Goal: Check status: Check status

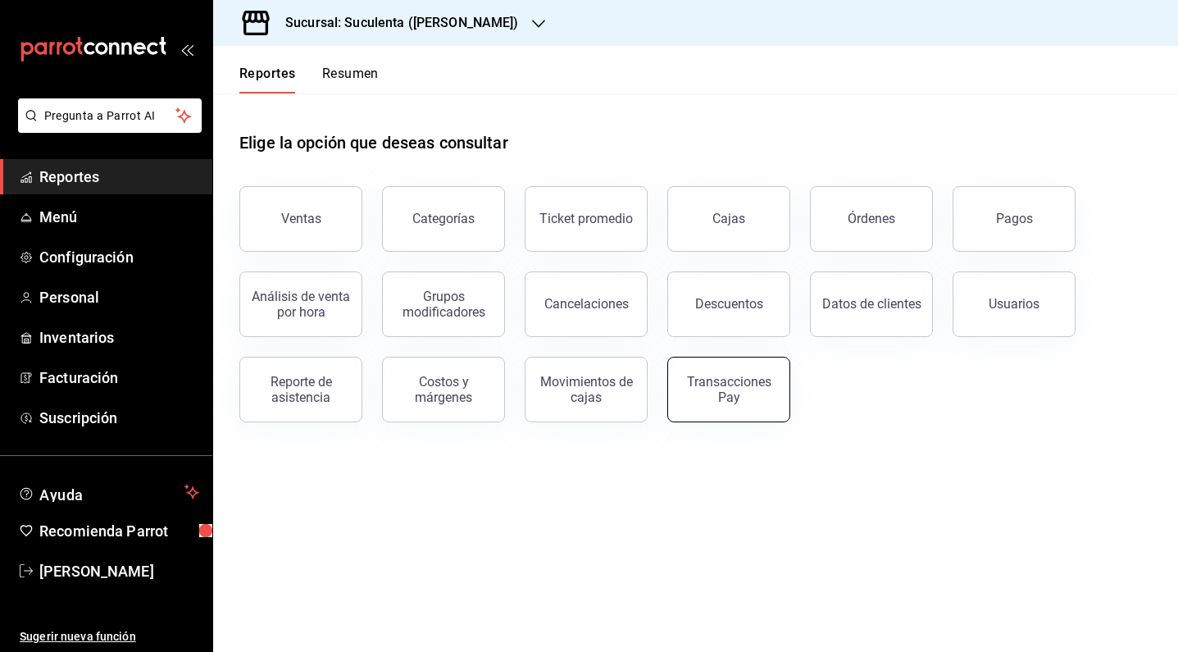
click at [712, 378] on div "Transacciones Pay" at bounding box center [729, 389] width 102 height 31
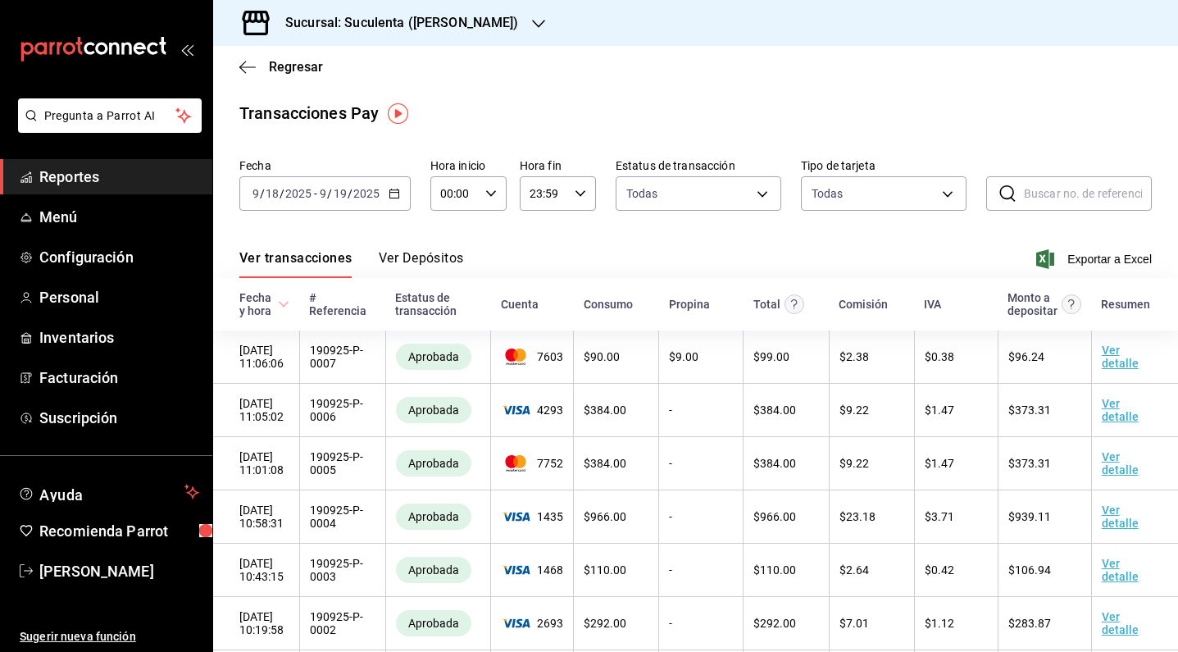
click at [470, 23] on div "Sucursal: Suculenta ([PERSON_NAME])" at bounding box center [388, 23] width 325 height 46
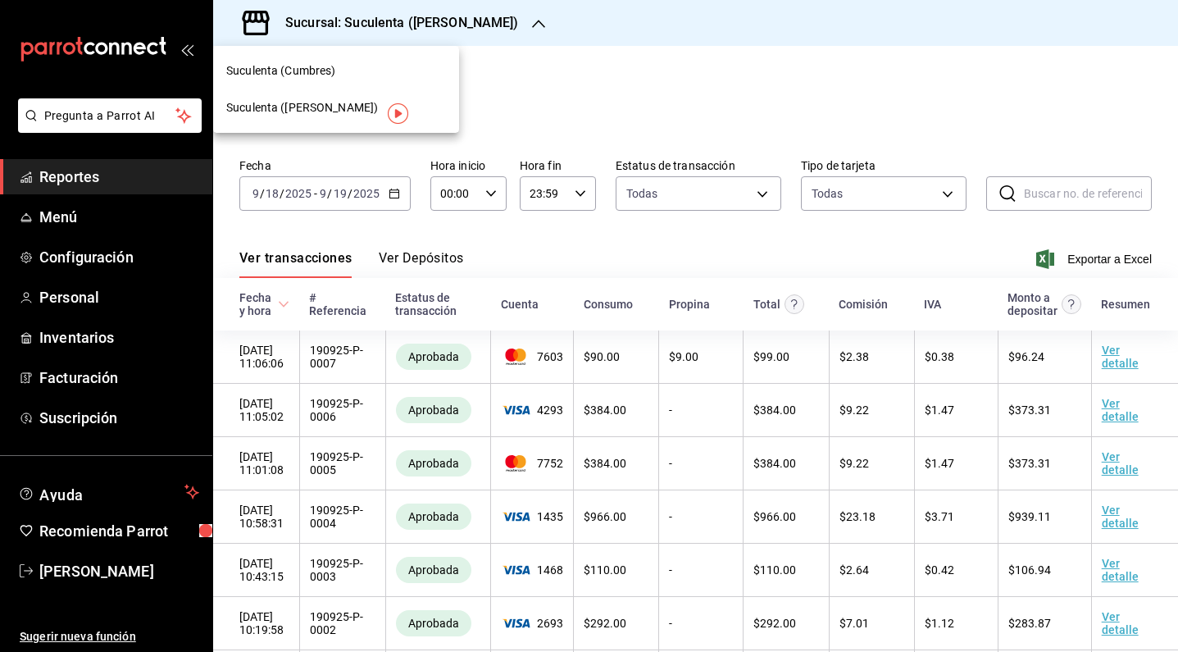
click at [341, 80] on div "Suculenta (Cumbres)" at bounding box center [336, 70] width 246 height 37
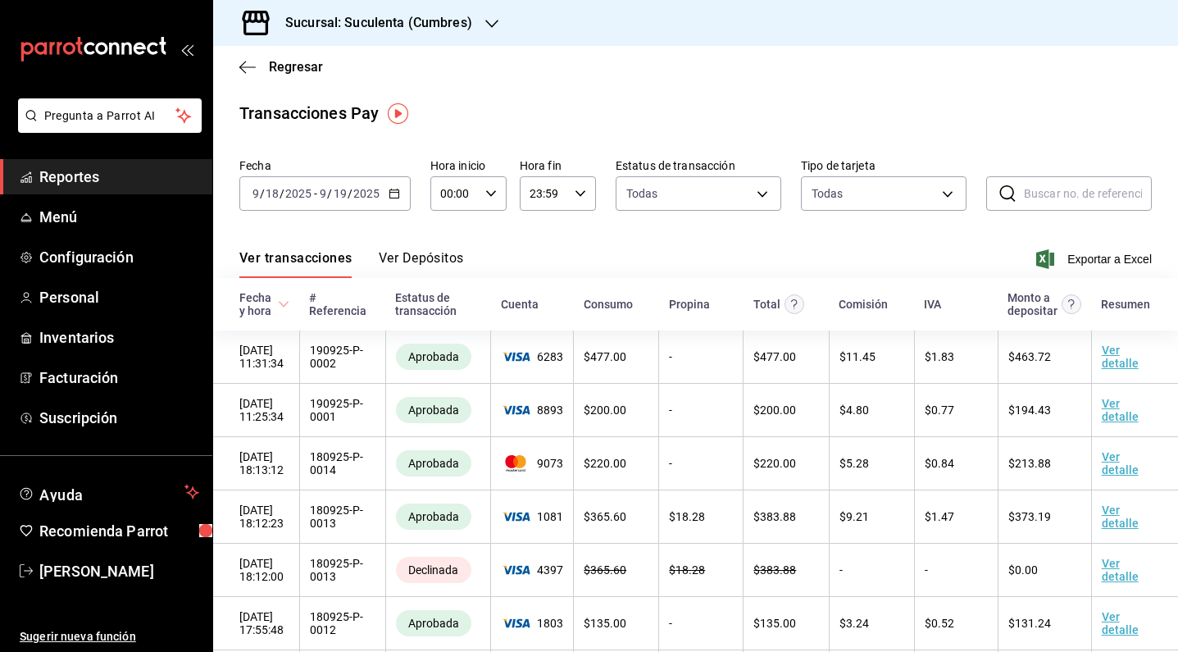
click at [389, 191] on \(Stroke\) "button" at bounding box center [394, 193] width 10 height 9
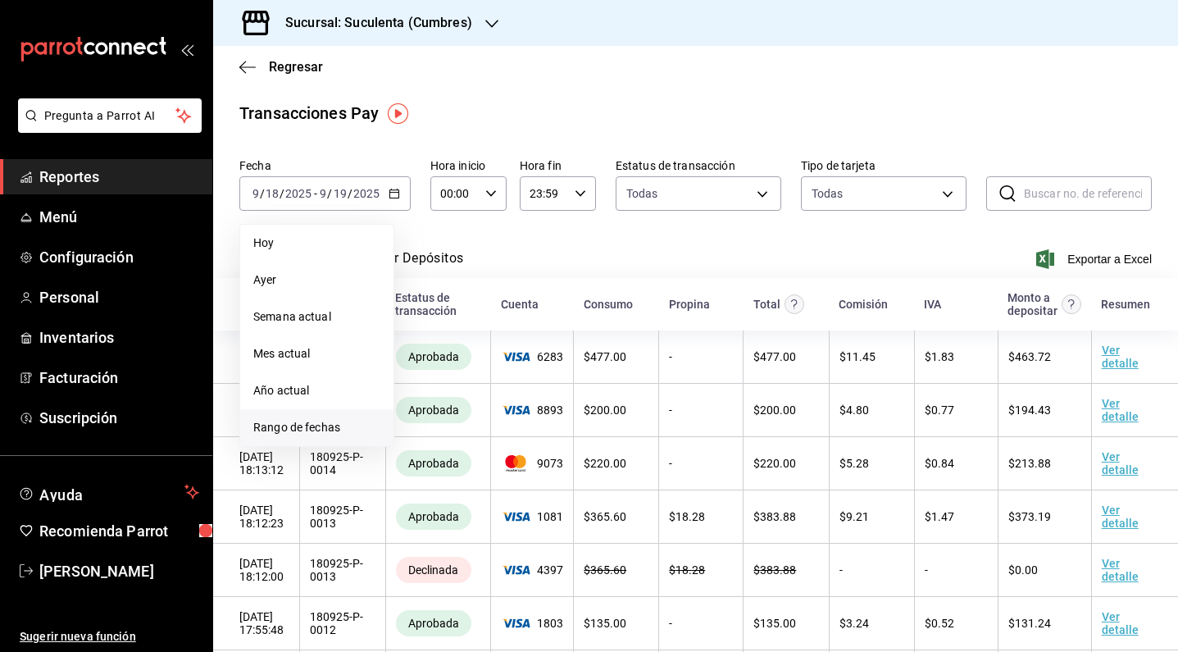
click at [325, 418] on li "Rango de fechas" at bounding box center [316, 427] width 153 height 37
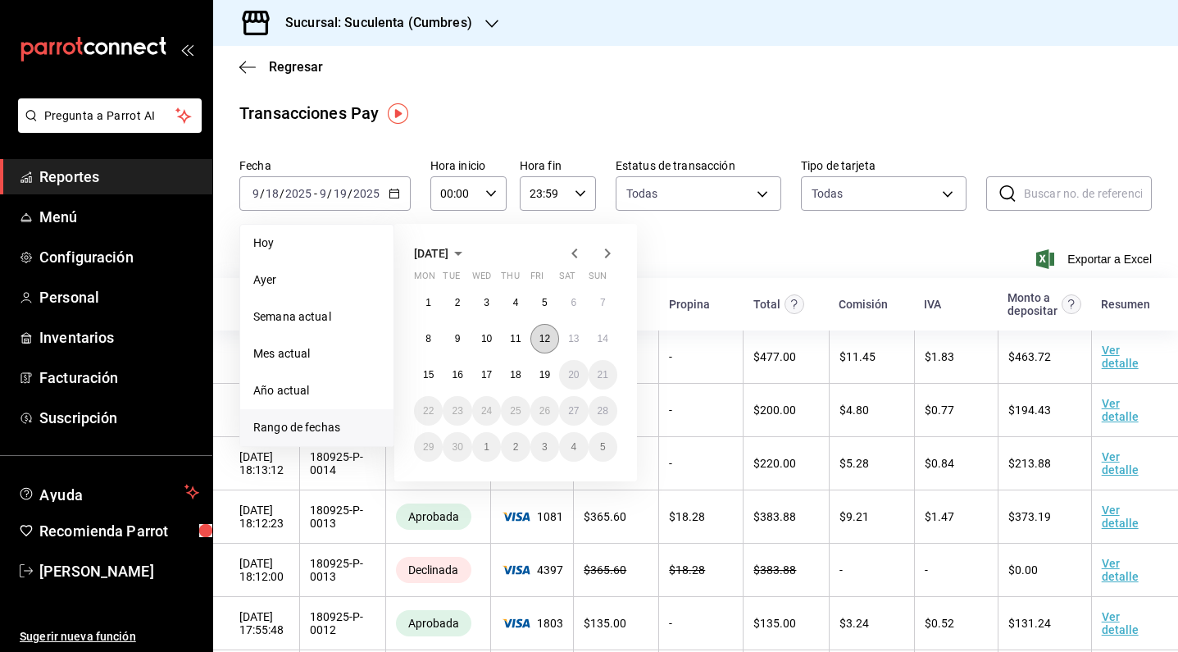
click at [542, 339] on abbr "12" at bounding box center [544, 338] width 11 height 11
click at [513, 377] on abbr "18" at bounding box center [515, 374] width 11 height 11
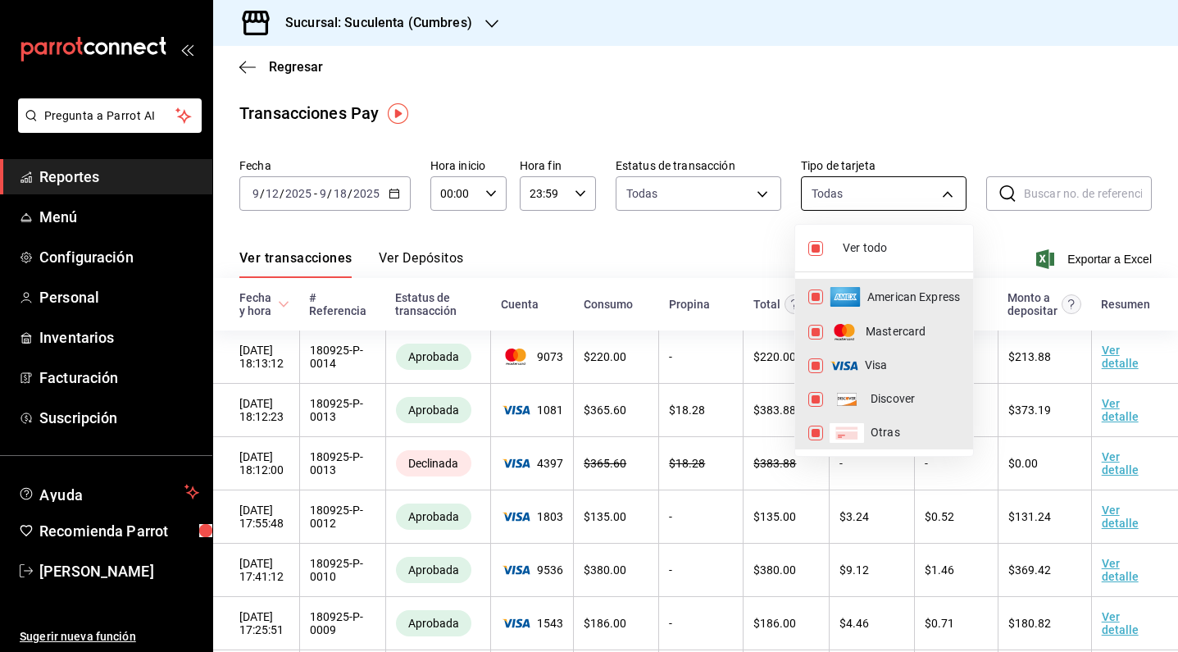
click at [844, 202] on body "Pregunta a Parrot AI Reportes Menú Configuración Personal Inventarios Facturaci…" at bounding box center [589, 326] width 1178 height 652
click at [757, 197] on div at bounding box center [589, 326] width 1178 height 652
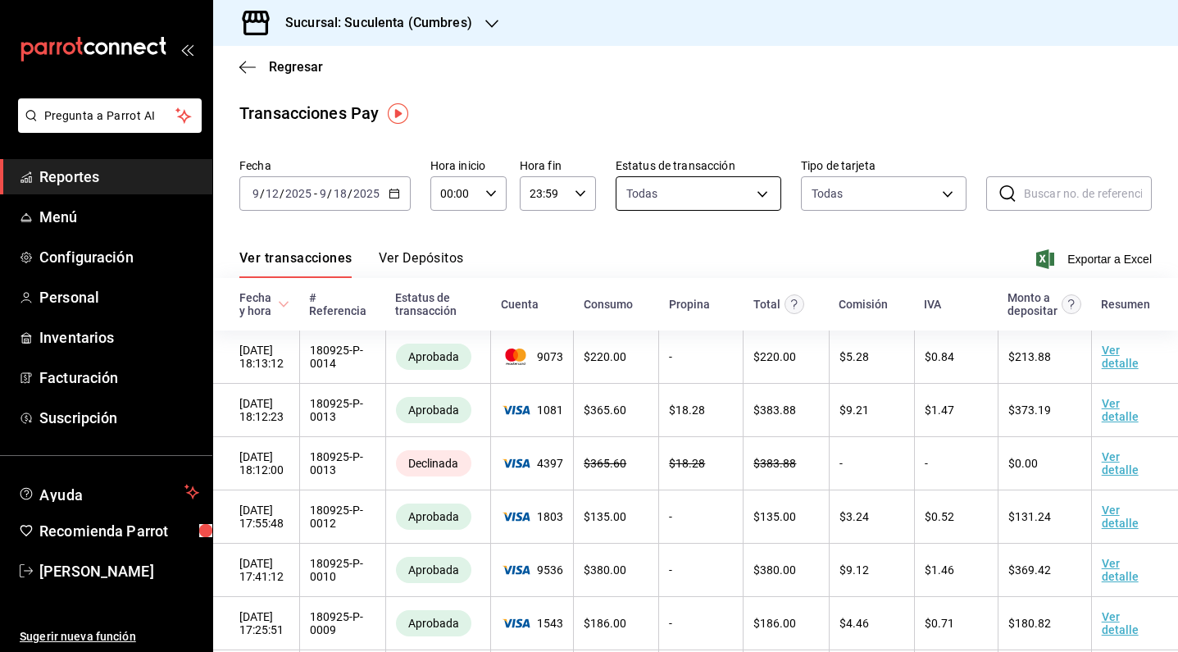
click at [755, 188] on body "Pregunta a Parrot AI Reportes Menú Configuración Personal Inventarios Facturaci…" at bounding box center [589, 326] width 1178 height 652
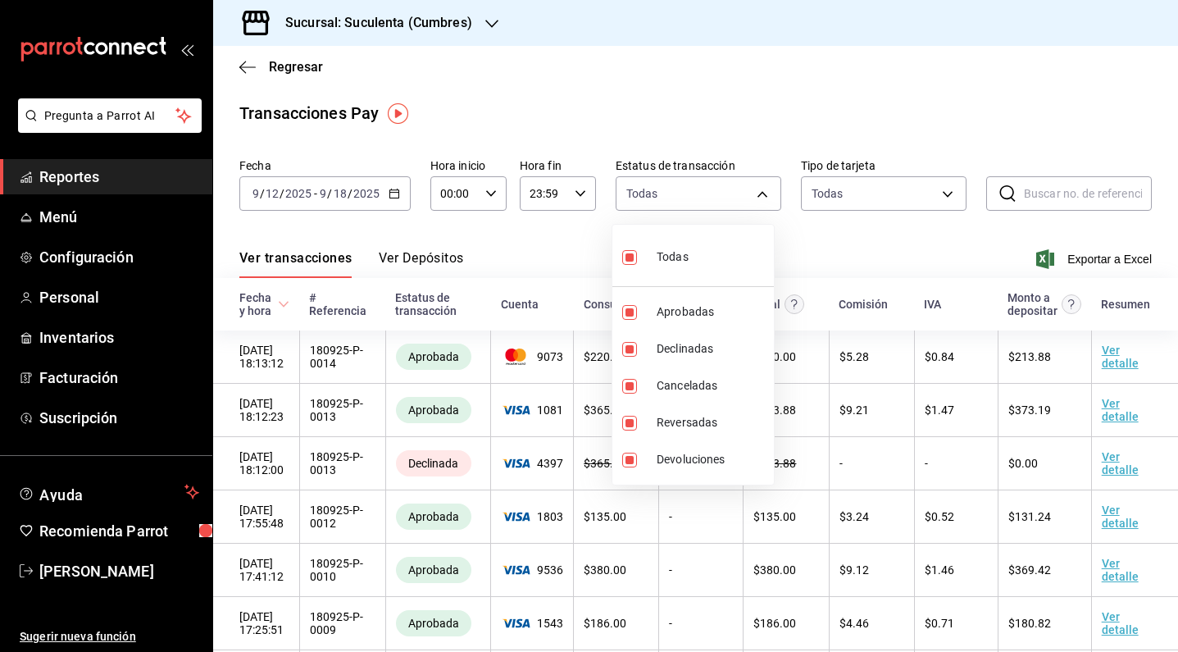
click at [625, 257] on input "checkbox" at bounding box center [629, 257] width 15 height 15
checkbox input "false"
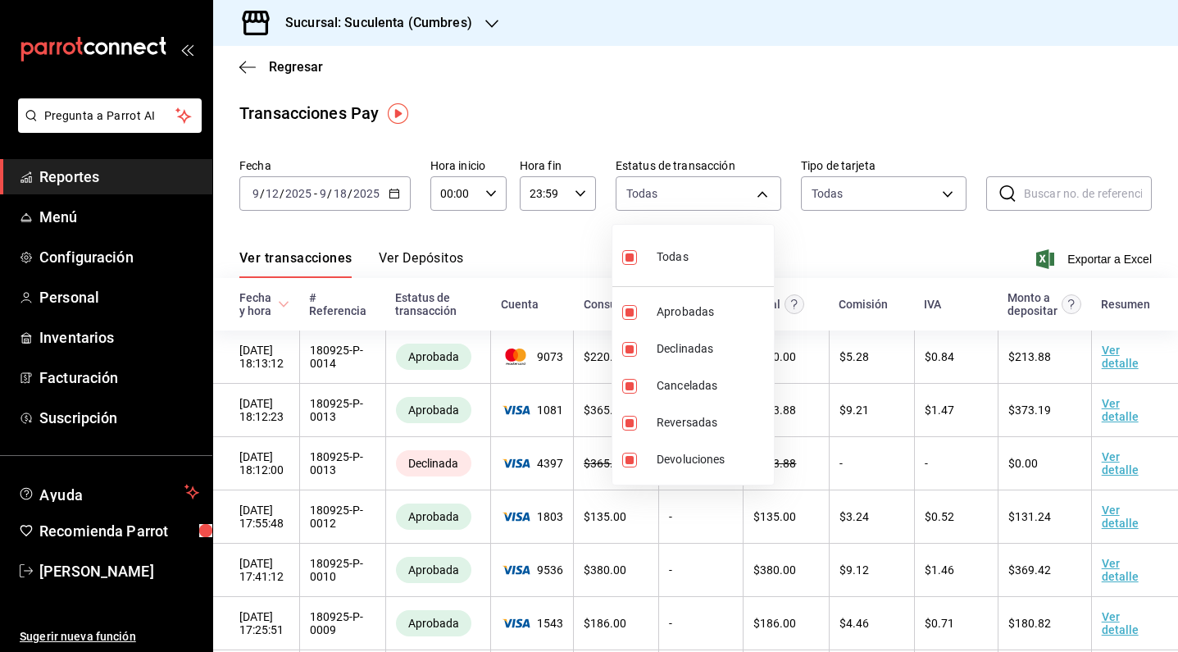
checkbox input "false"
click at [628, 312] on input "checkbox" at bounding box center [629, 312] width 15 height 15
checkbox input "true"
type input "approved"
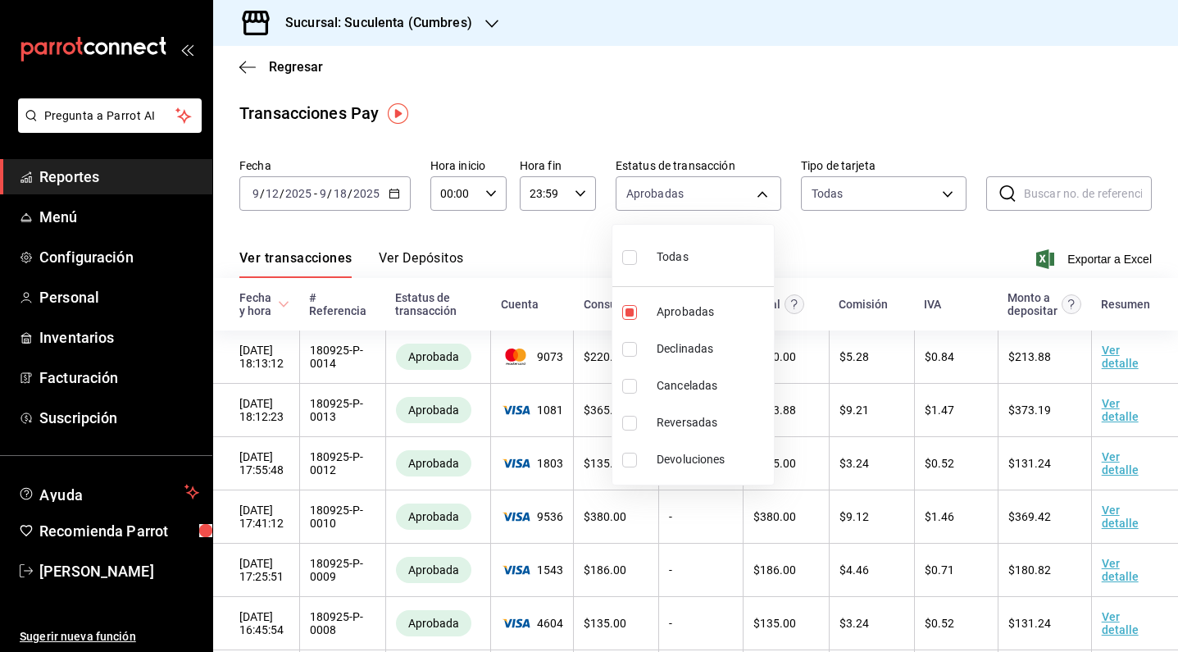
click at [856, 238] on div at bounding box center [589, 326] width 1178 height 652
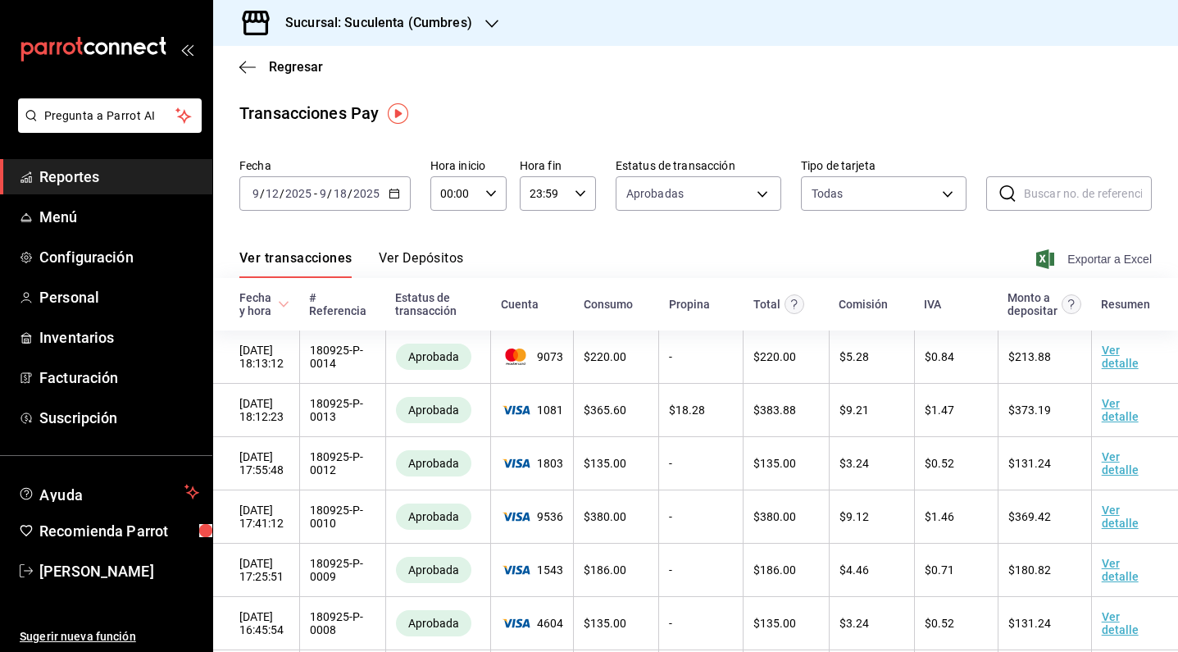
click at [1036, 257] on icon "button" at bounding box center [1045, 259] width 18 height 20
click at [86, 184] on span "Reportes" at bounding box center [119, 177] width 160 height 22
